Goal: Task Accomplishment & Management: Manage account settings

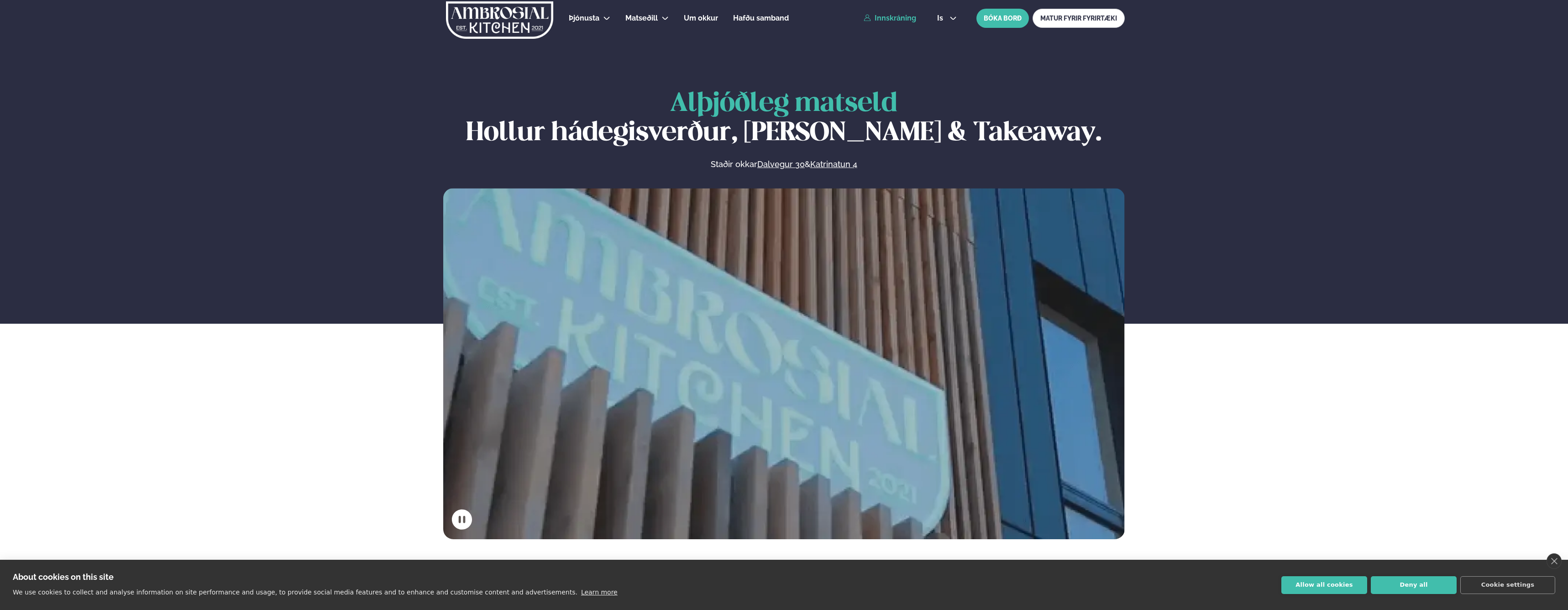
click at [883, 17] on link "Innskráning" at bounding box center [890, 18] width 52 height 8
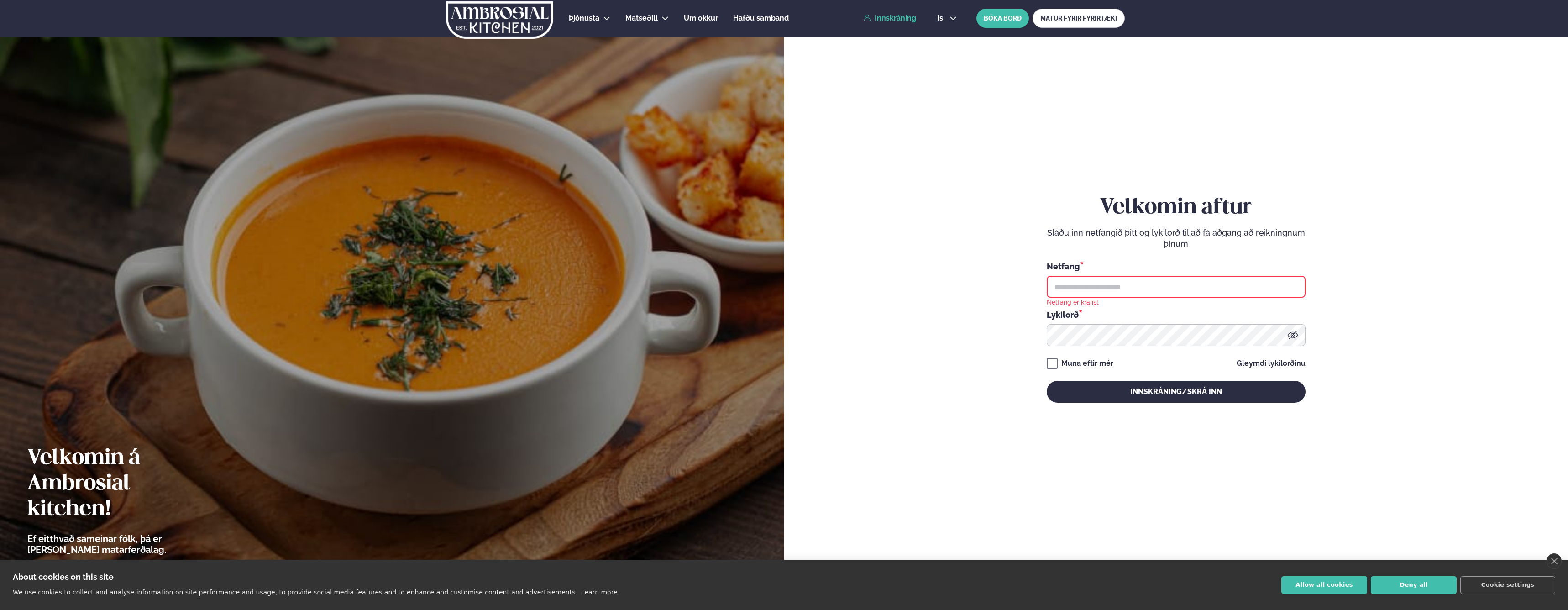
type input "**********"
click at [1158, 389] on button "Innskráning/Skrá inn" at bounding box center [1176, 391] width 259 height 22
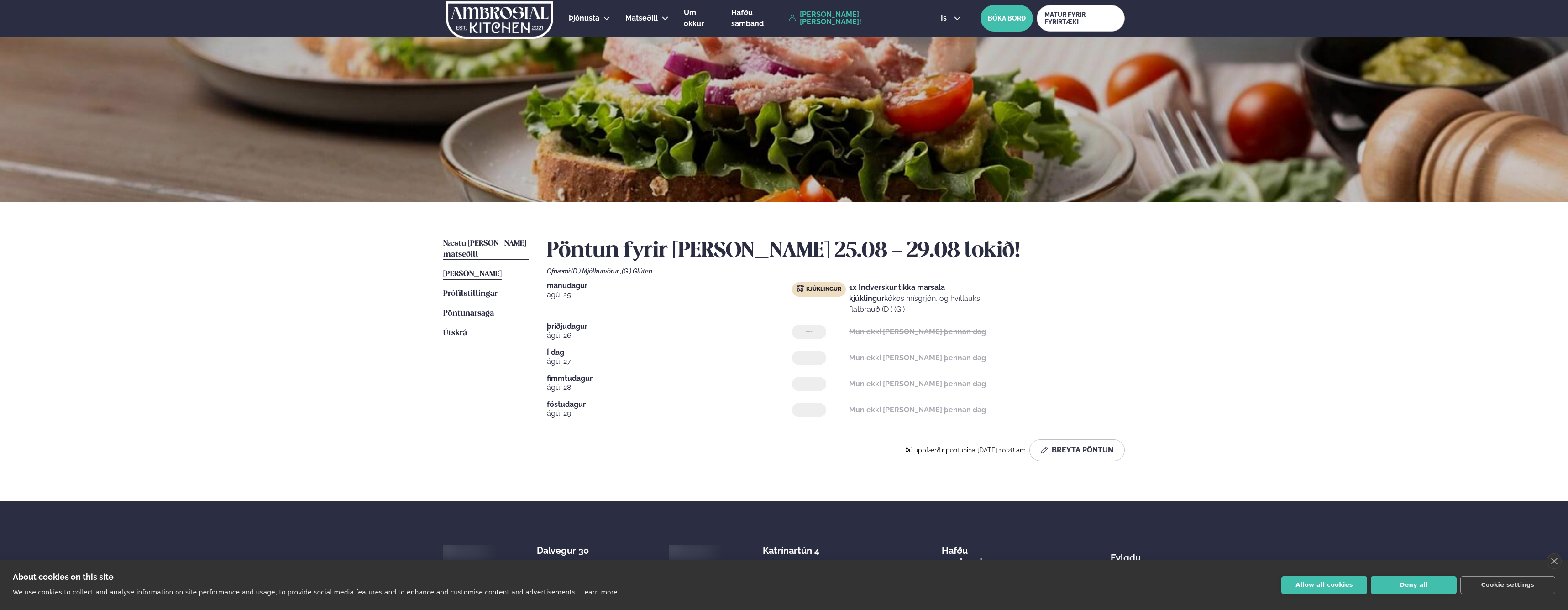
click at [464, 243] on span "Næstu [PERSON_NAME] matseðill" at bounding box center [485, 249] width 83 height 19
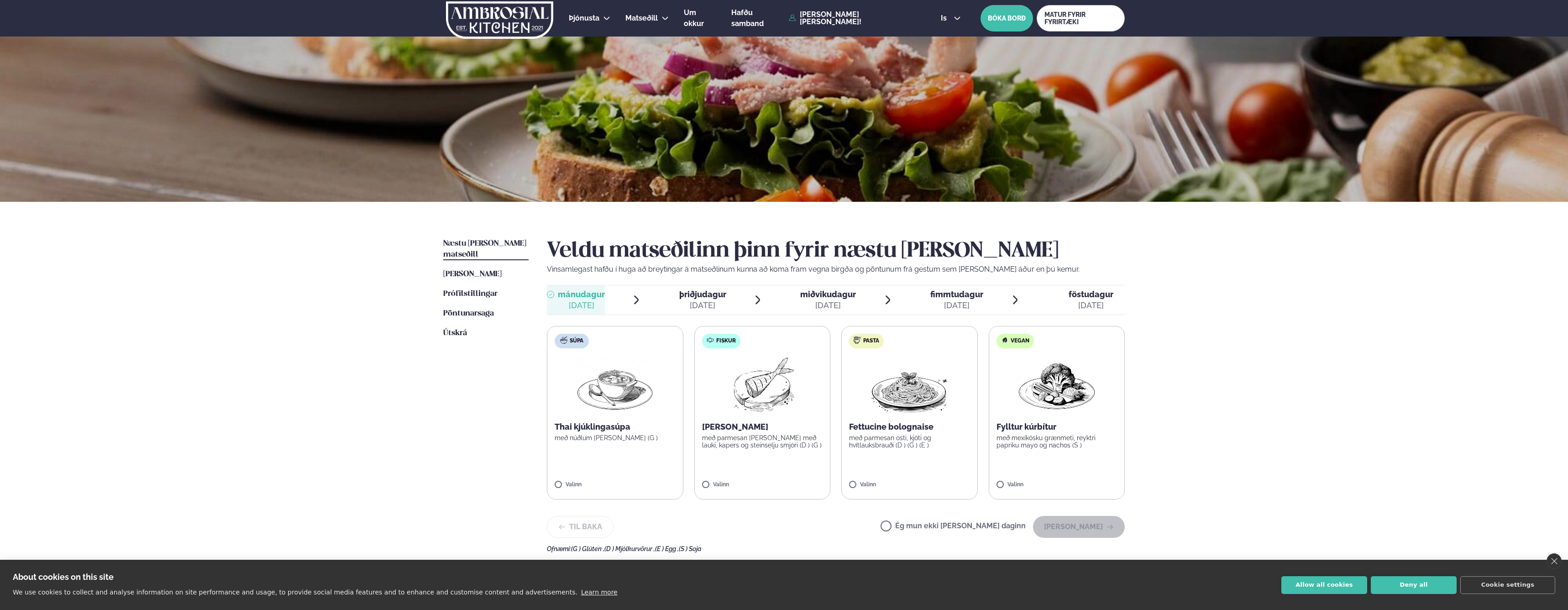
click at [779, 420] on label "Fiskur Ofnbakaður þorskur með parmesan [PERSON_NAME] með lauki, kapers og stein…" at bounding box center [763, 412] width 136 height 174
click at [1095, 533] on button "[PERSON_NAME]" at bounding box center [1079, 527] width 92 height 22
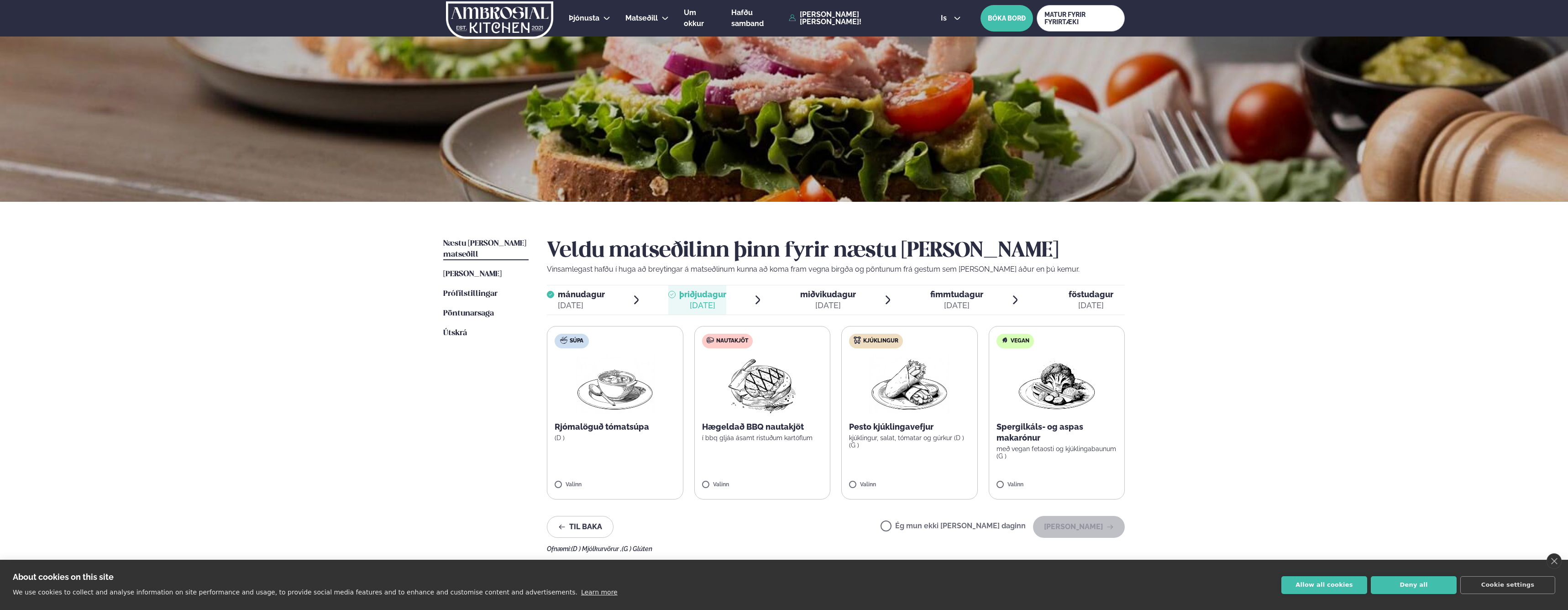
click at [973, 527] on label "Ég mun ekki [PERSON_NAME] daginn" at bounding box center [953, 527] width 145 height 10
click at [1085, 527] on button "[PERSON_NAME]" at bounding box center [1079, 527] width 92 height 22
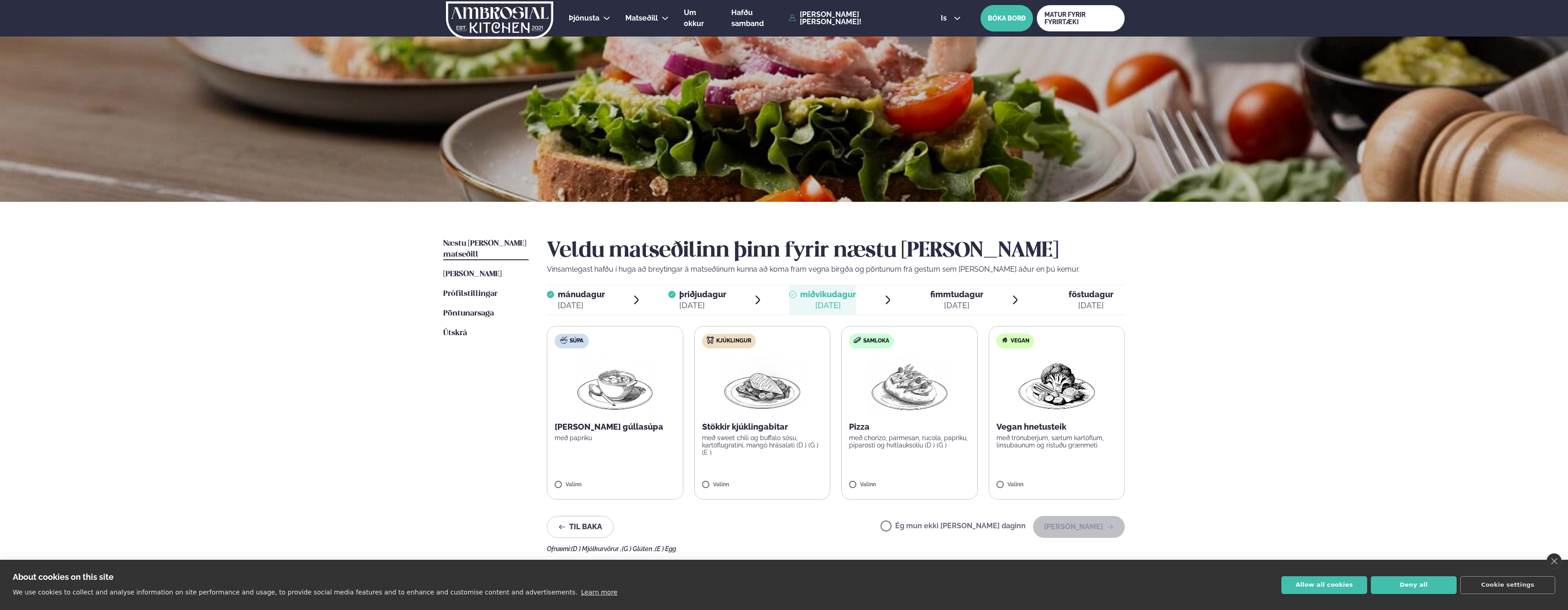
click at [789, 415] on label "Kjúklingur Stökkir kjúklingabitar með sweet chili og buffalo sósu, kartöflugrat…" at bounding box center [763, 412] width 136 height 174
click at [1091, 528] on button "[PERSON_NAME]" at bounding box center [1079, 527] width 92 height 22
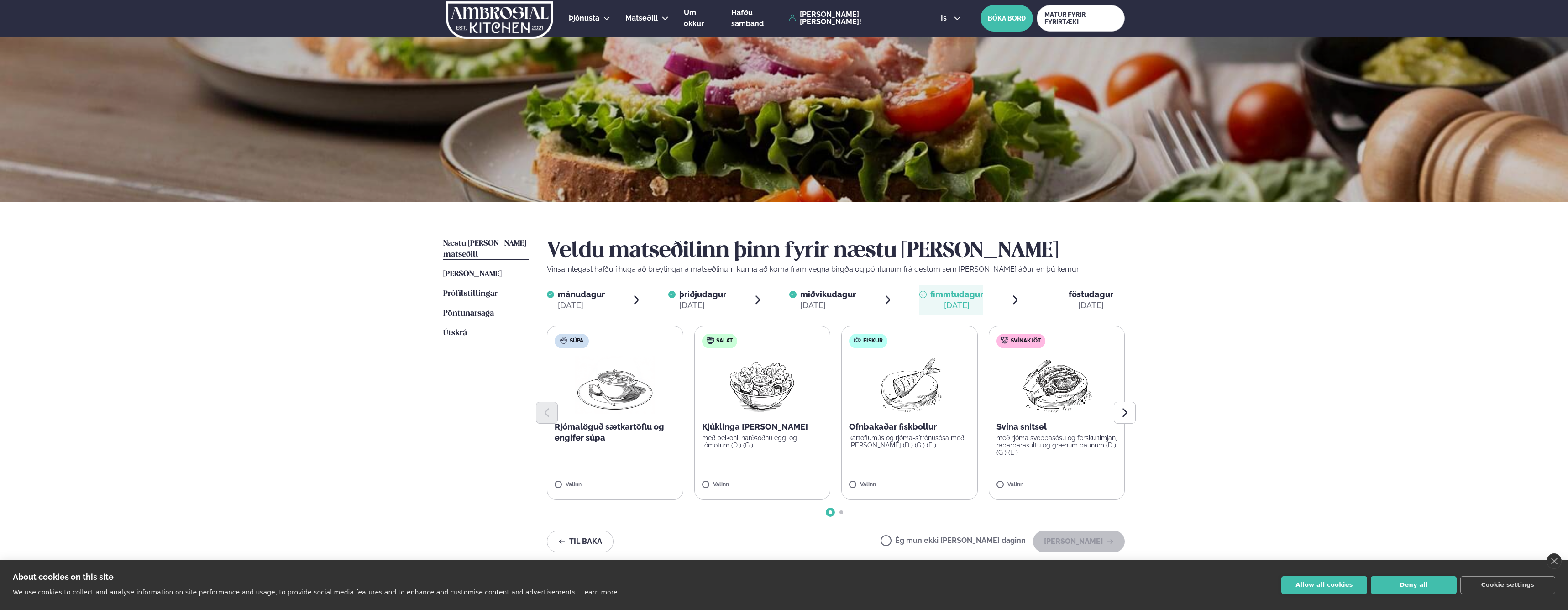
click at [952, 542] on label "Ég mun ekki [PERSON_NAME] daginn" at bounding box center [953, 542] width 145 height 10
click at [1091, 542] on button "[PERSON_NAME]" at bounding box center [1079, 541] width 92 height 22
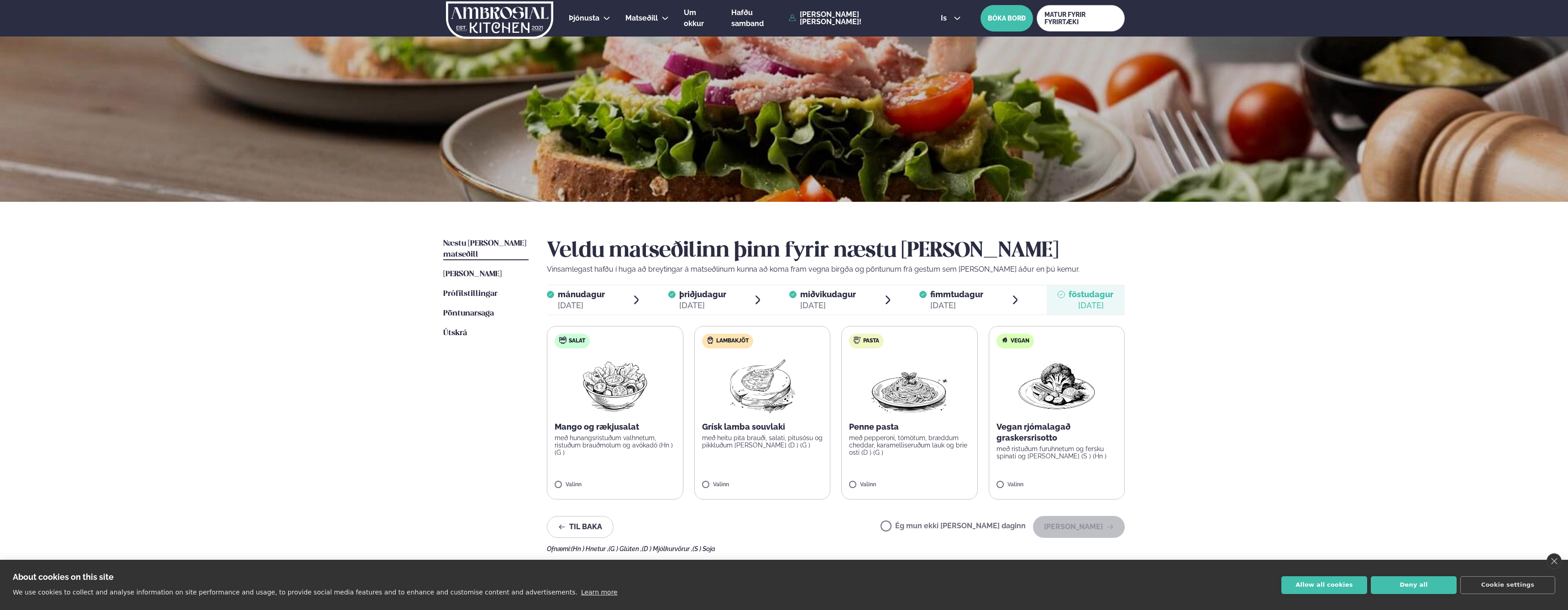
click at [954, 524] on label "Ég mun ekki [PERSON_NAME] daginn" at bounding box center [953, 527] width 145 height 10
click at [1091, 528] on button "[PERSON_NAME]" at bounding box center [1079, 527] width 92 height 22
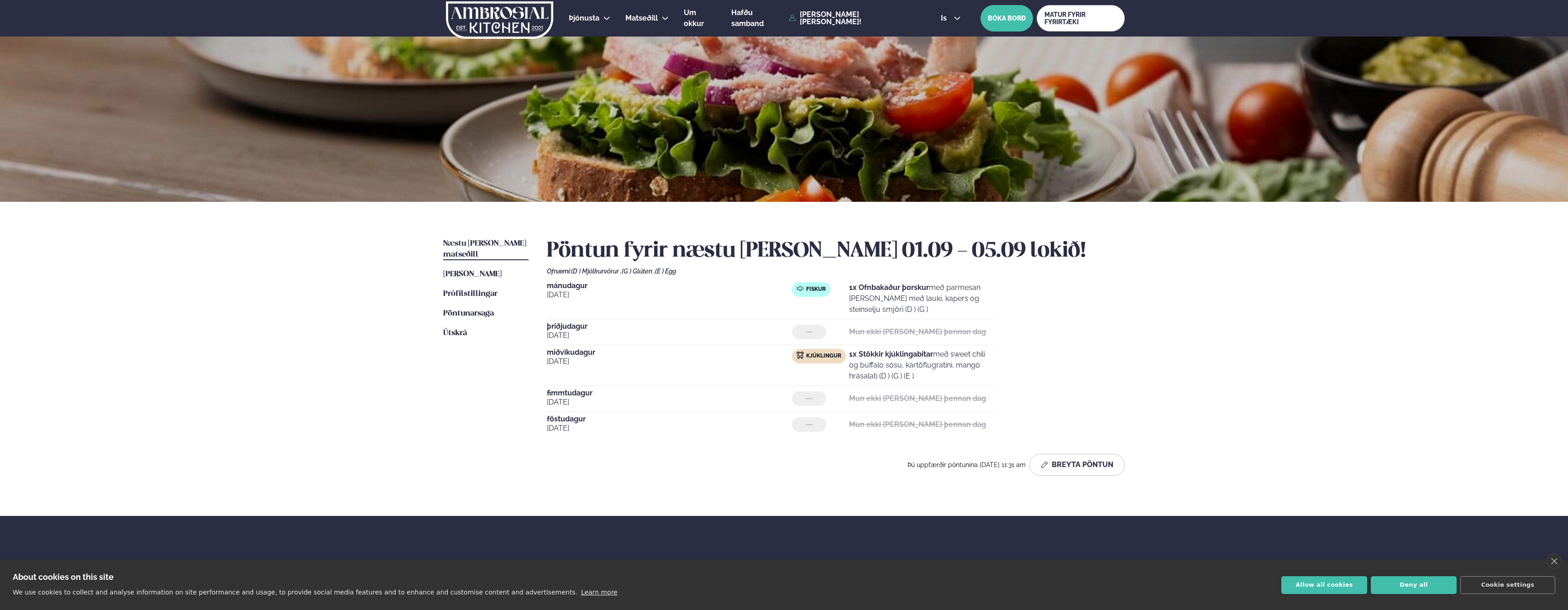
click at [1143, 287] on div "Næstu [PERSON_NAME] matseðill Næsta vika [PERSON_NAME] matseðill [PERSON_NAME] …" at bounding box center [784, 359] width 737 height 314
click at [1144, 287] on div "Næstu [PERSON_NAME] matseðill Næsta vika [PERSON_NAME] matseðill [PERSON_NAME] …" at bounding box center [784, 359] width 737 height 314
